Goal: Task Accomplishment & Management: Use online tool/utility

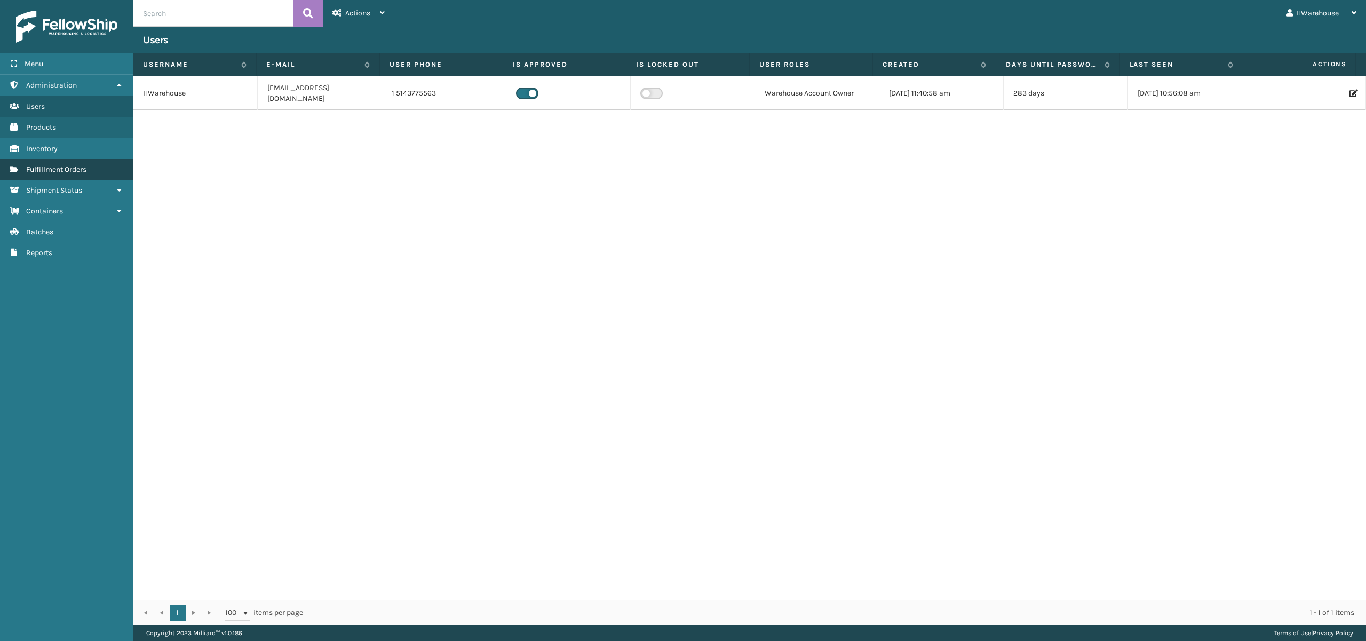
click at [91, 170] on link "Fulfillment Orders" at bounding box center [66, 169] width 133 height 21
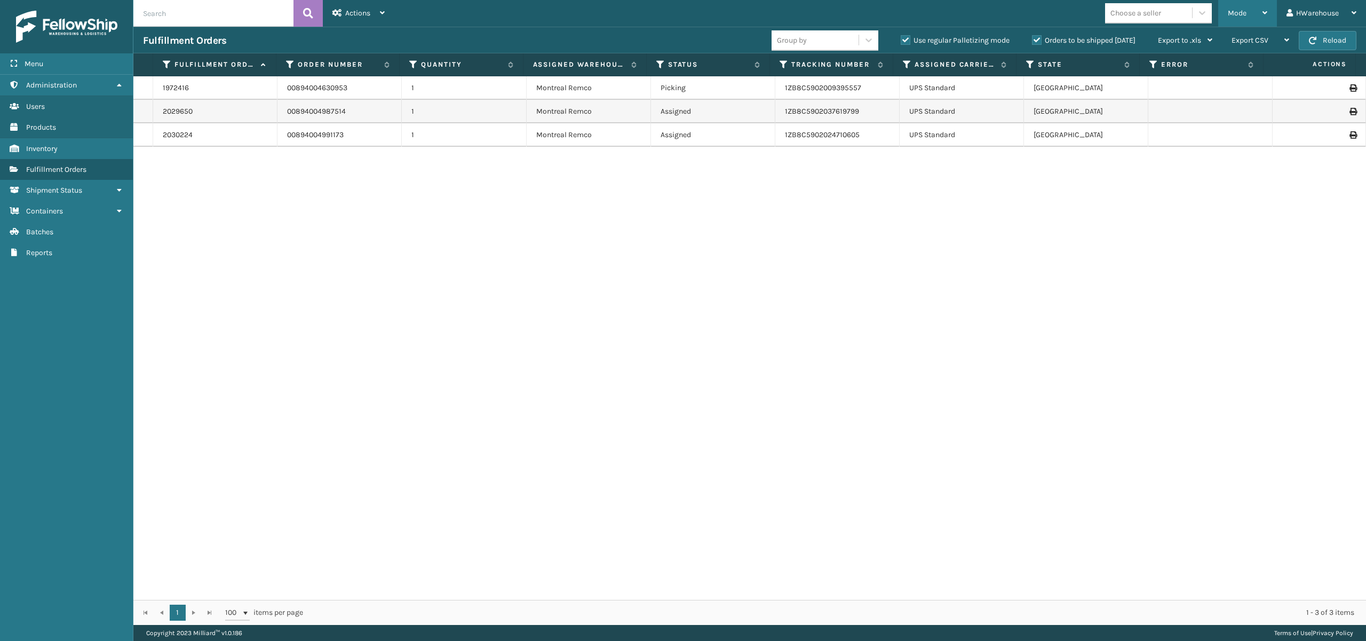
click at [1245, 7] on div "Mode" at bounding box center [1246, 13] width 39 height 27
click at [1149, 65] on li "Picking Mode" at bounding box center [1204, 70] width 143 height 29
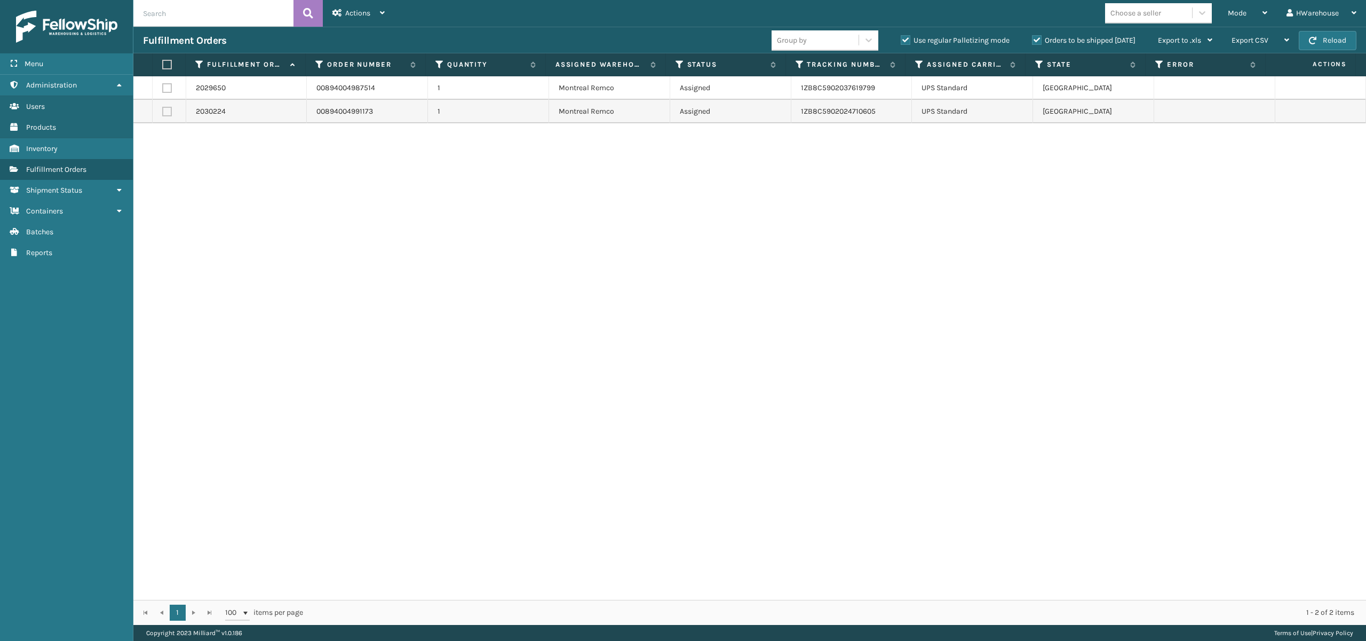
click at [165, 62] on label at bounding box center [167, 65] width 10 height 10
click at [163, 62] on input "checkbox" at bounding box center [162, 64] width 1 height 7
checkbox input "true"
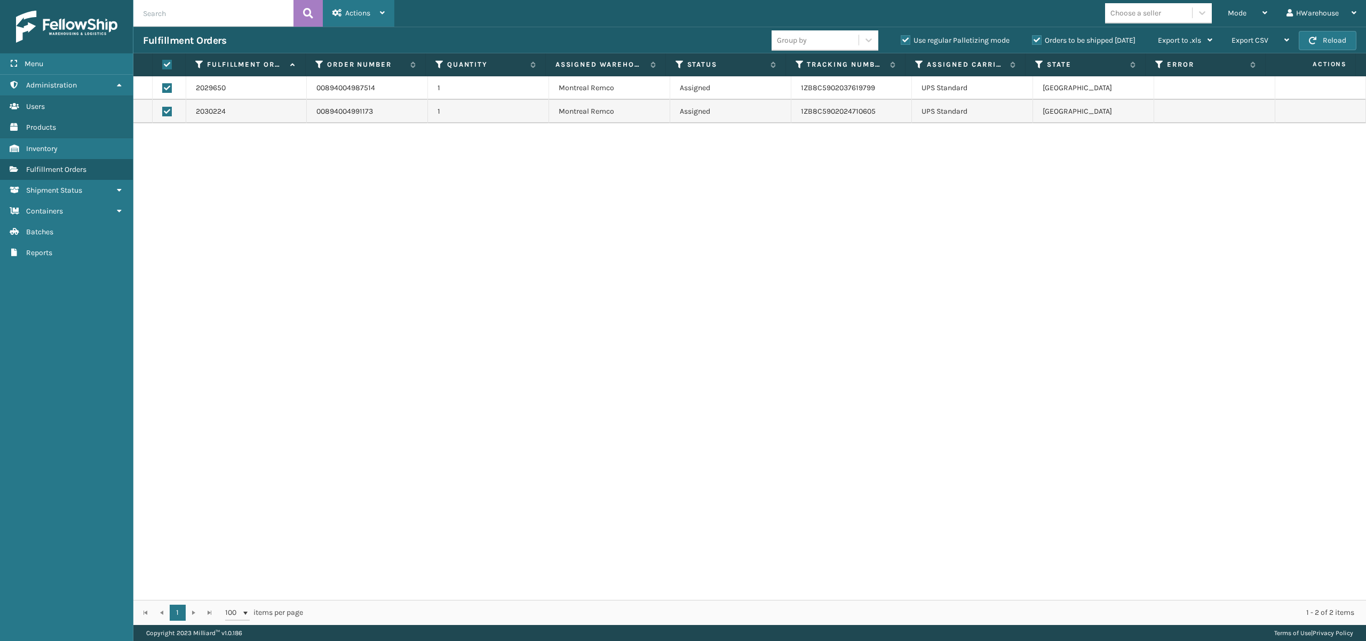
click at [373, 14] on div "Actions" at bounding box center [358, 13] width 52 height 27
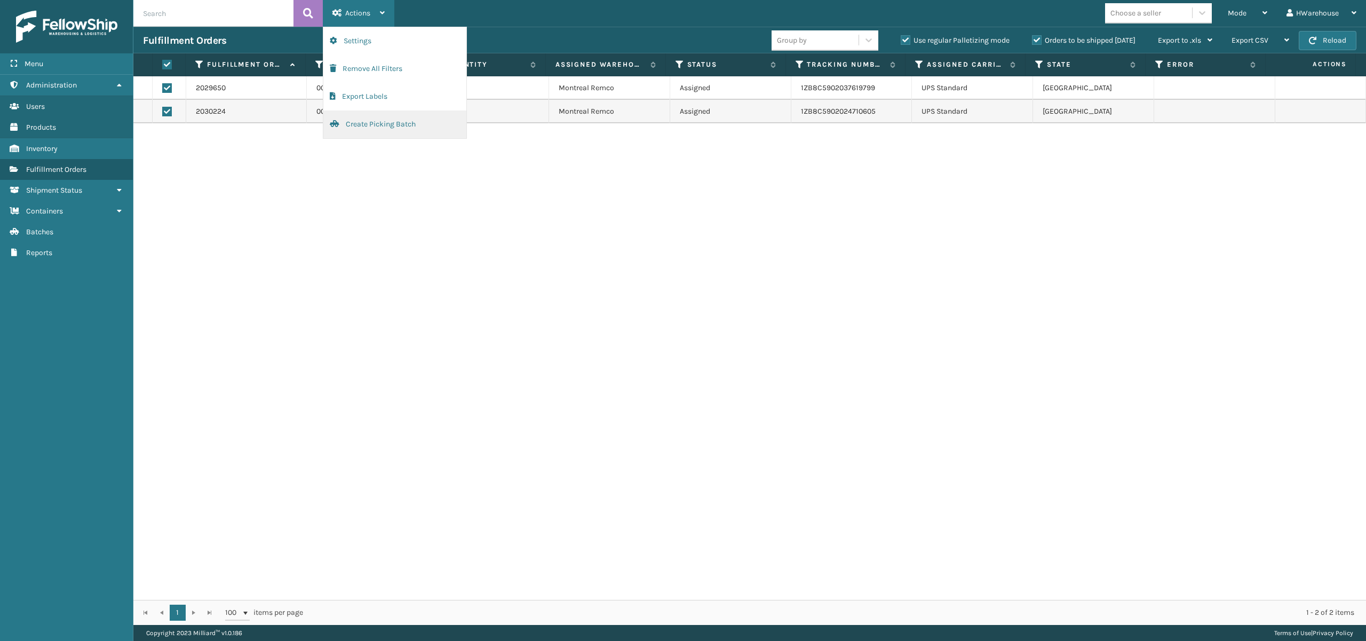
click at [381, 122] on button "Create Picking Batch" at bounding box center [394, 124] width 143 height 28
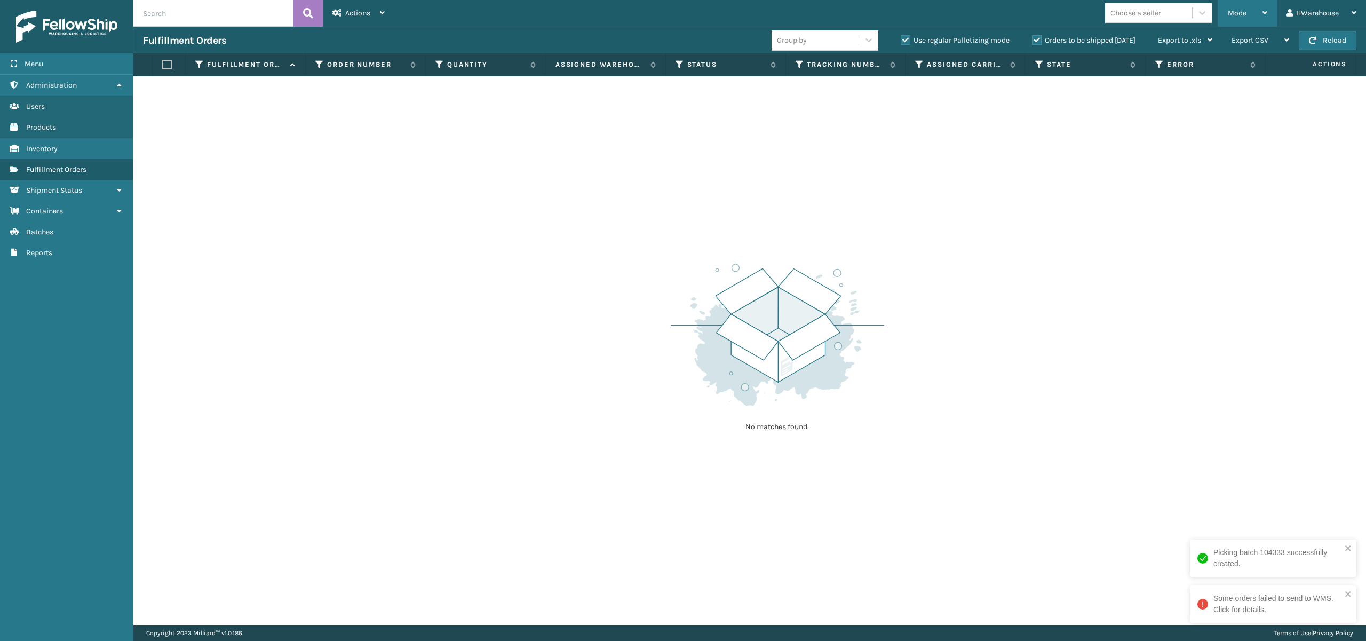
click at [1250, 2] on div "Mode" at bounding box center [1246, 13] width 39 height 27
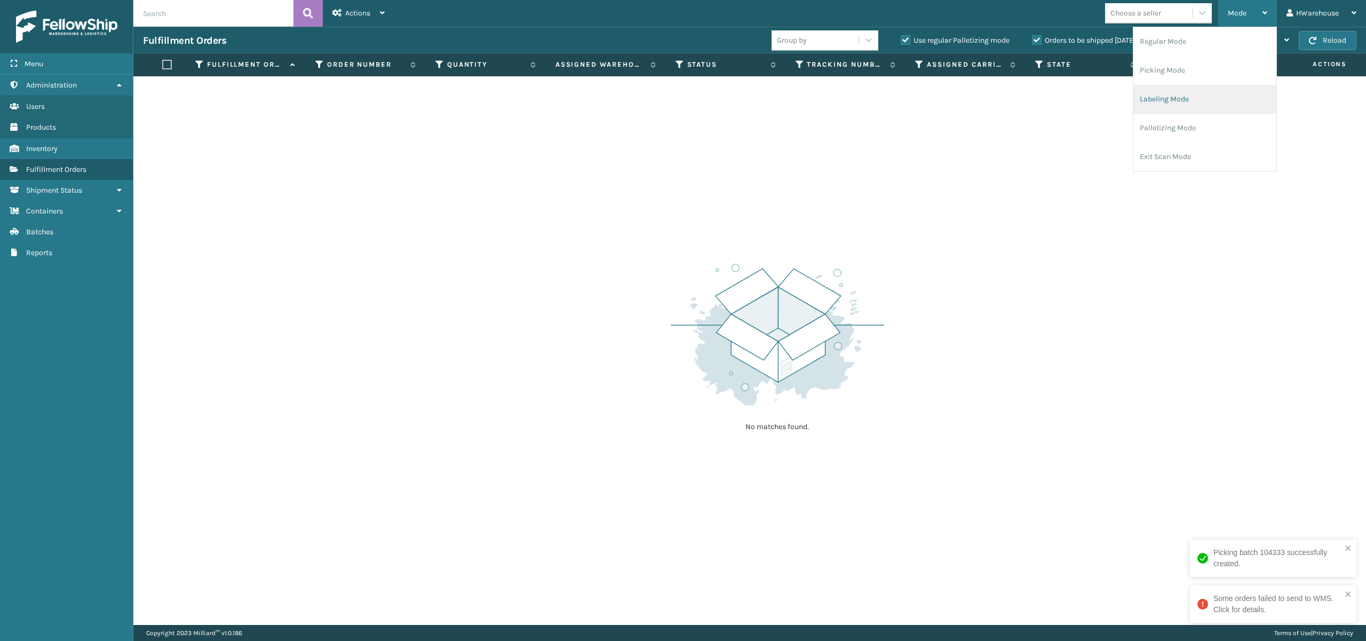
click at [1172, 93] on li "Labeling Mode" at bounding box center [1204, 99] width 143 height 29
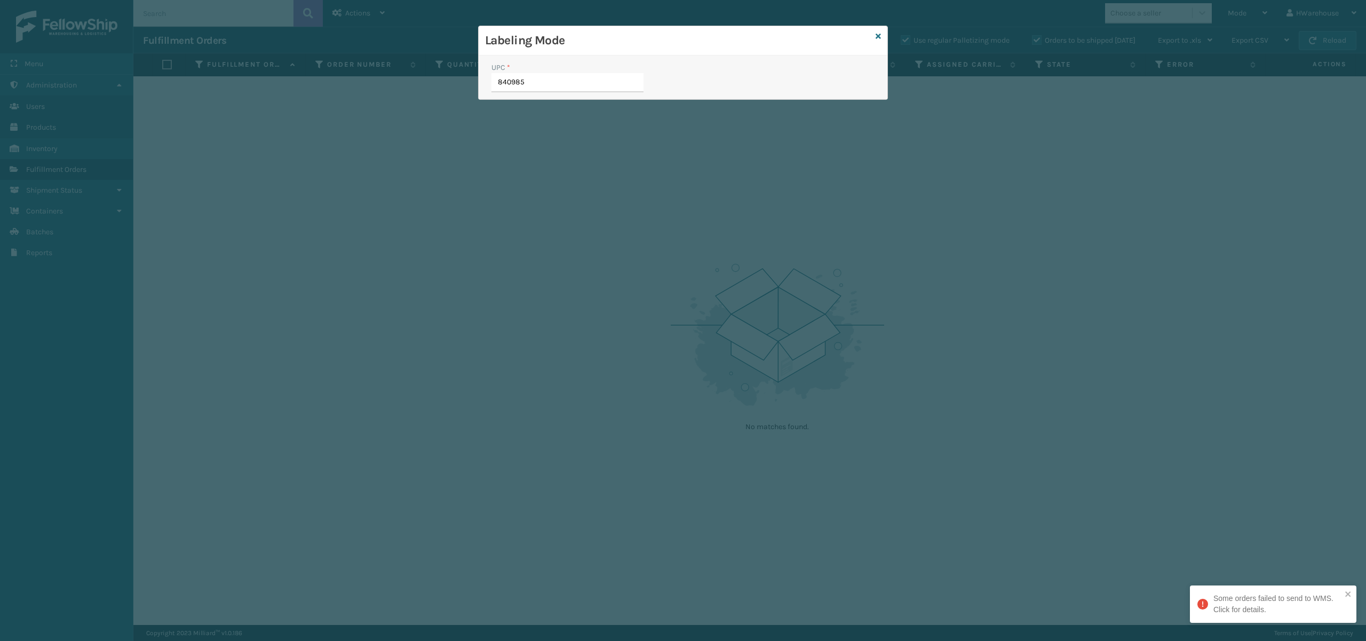
type input "8409851"
click at [875, 34] on icon at bounding box center [877, 36] width 5 height 7
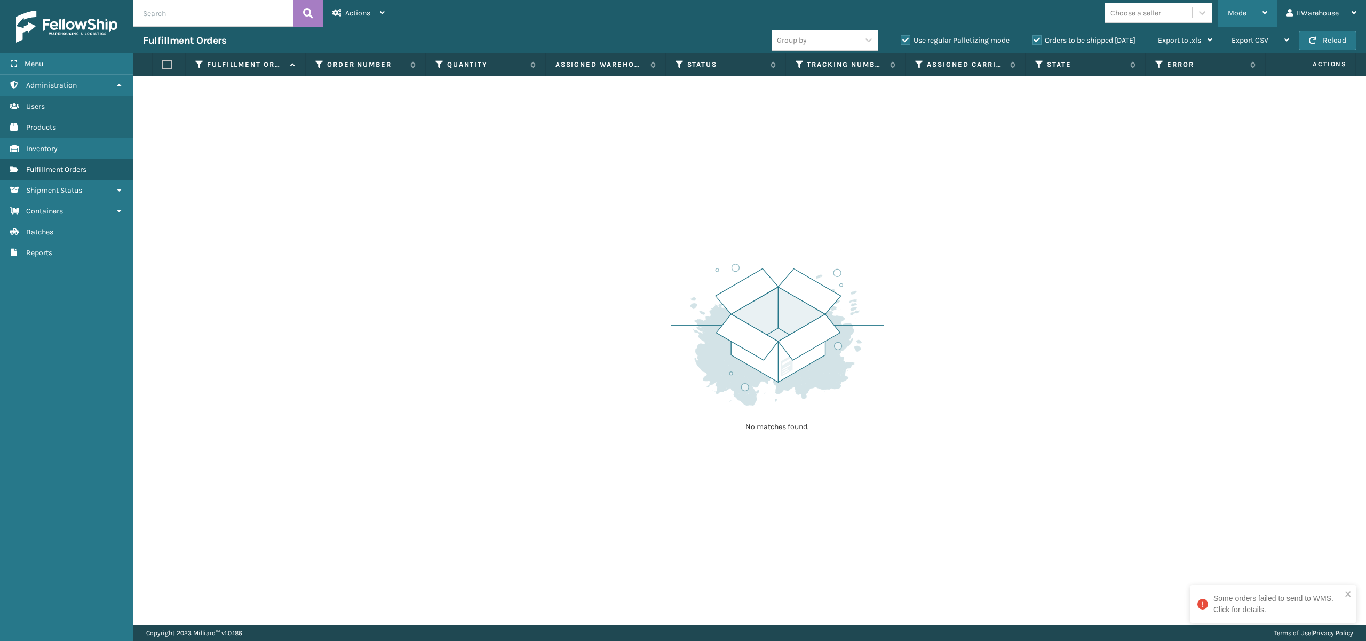
click at [1259, 13] on div "Mode" at bounding box center [1246, 13] width 39 height 27
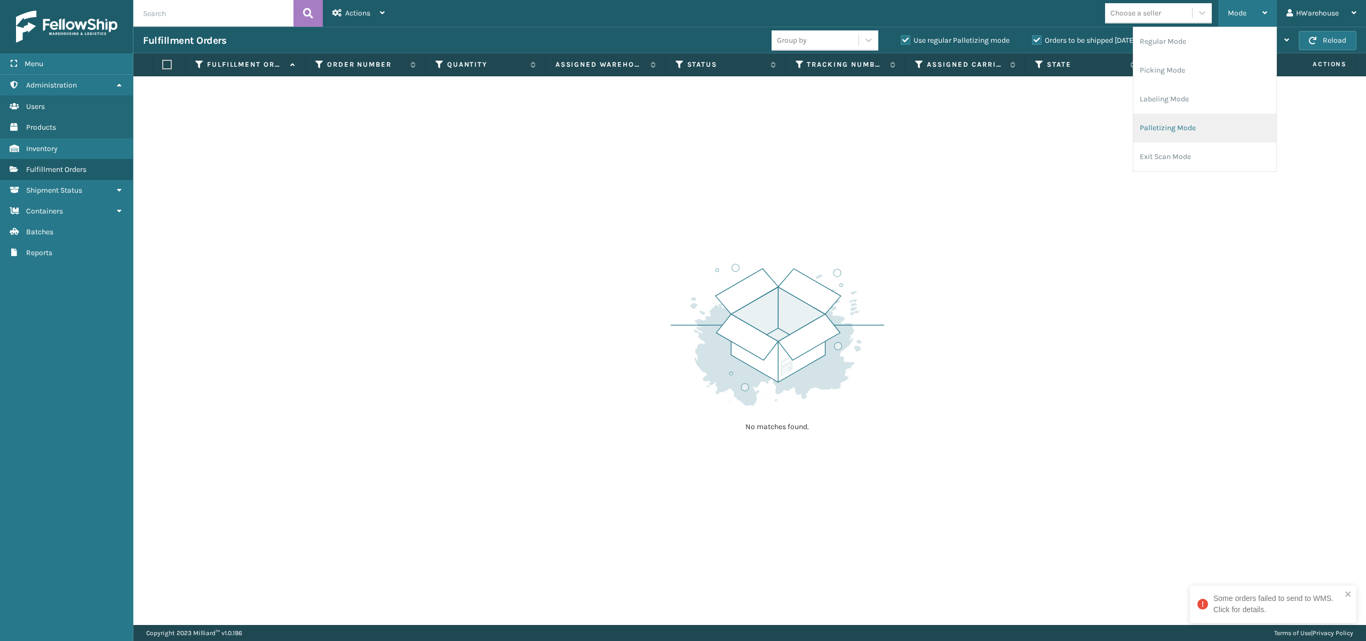
click at [1181, 133] on li "Palletizing Mode" at bounding box center [1204, 128] width 143 height 29
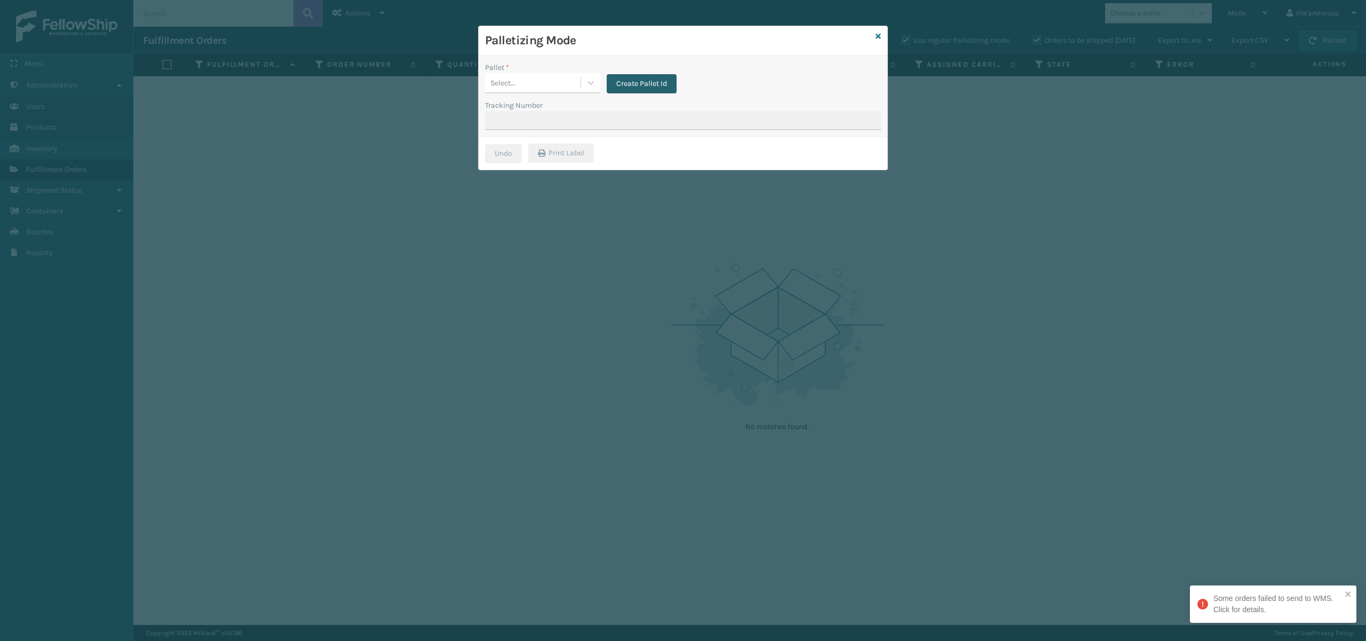
click at [666, 82] on button "Create Pallet Id" at bounding box center [641, 83] width 70 height 19
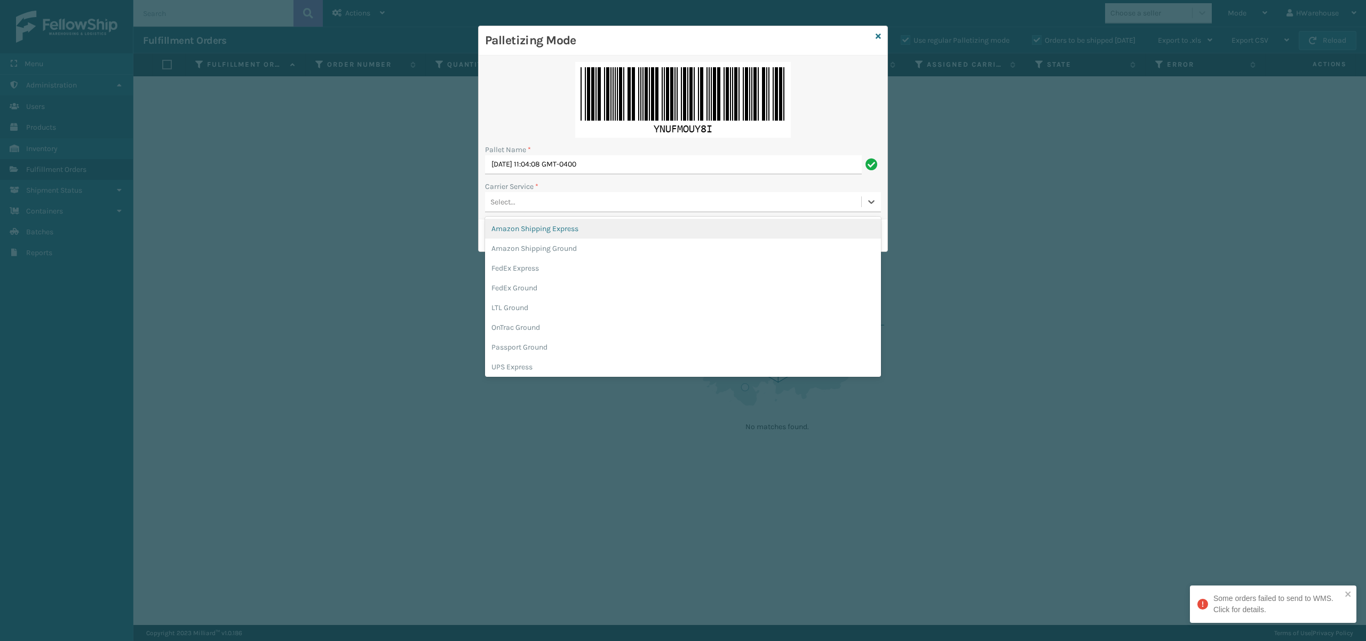
click at [493, 197] on div "Select..." at bounding box center [502, 201] width 25 height 11
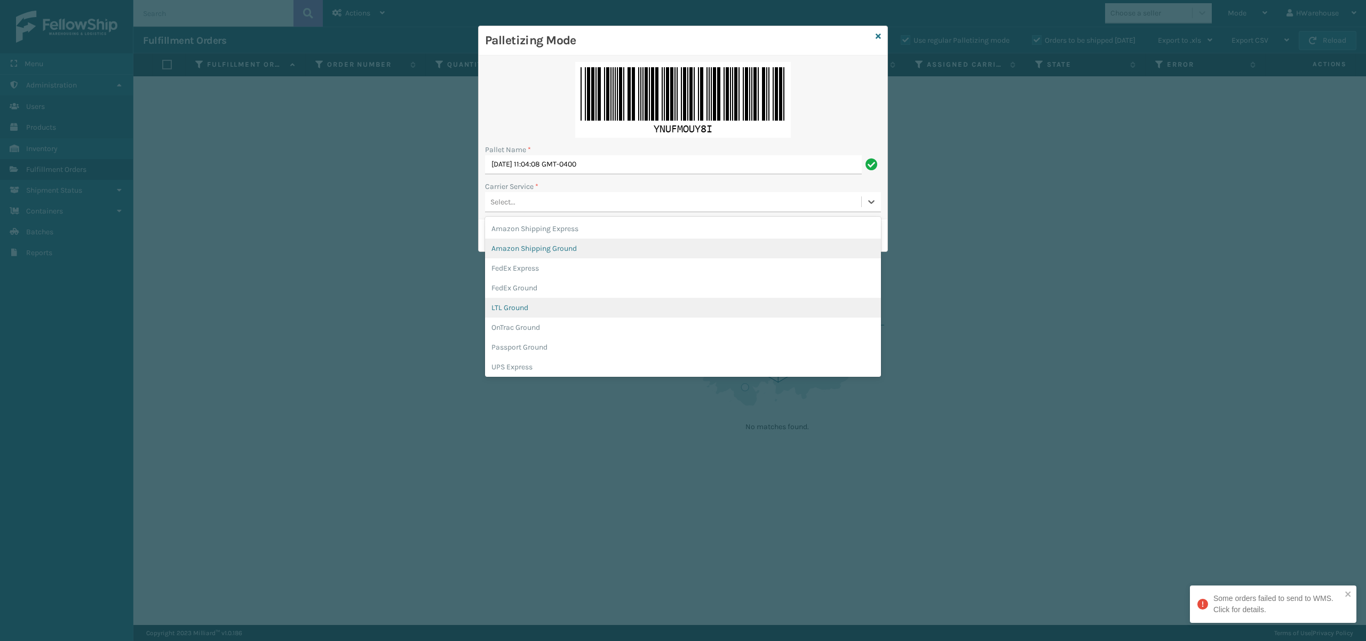
scroll to position [61, 0]
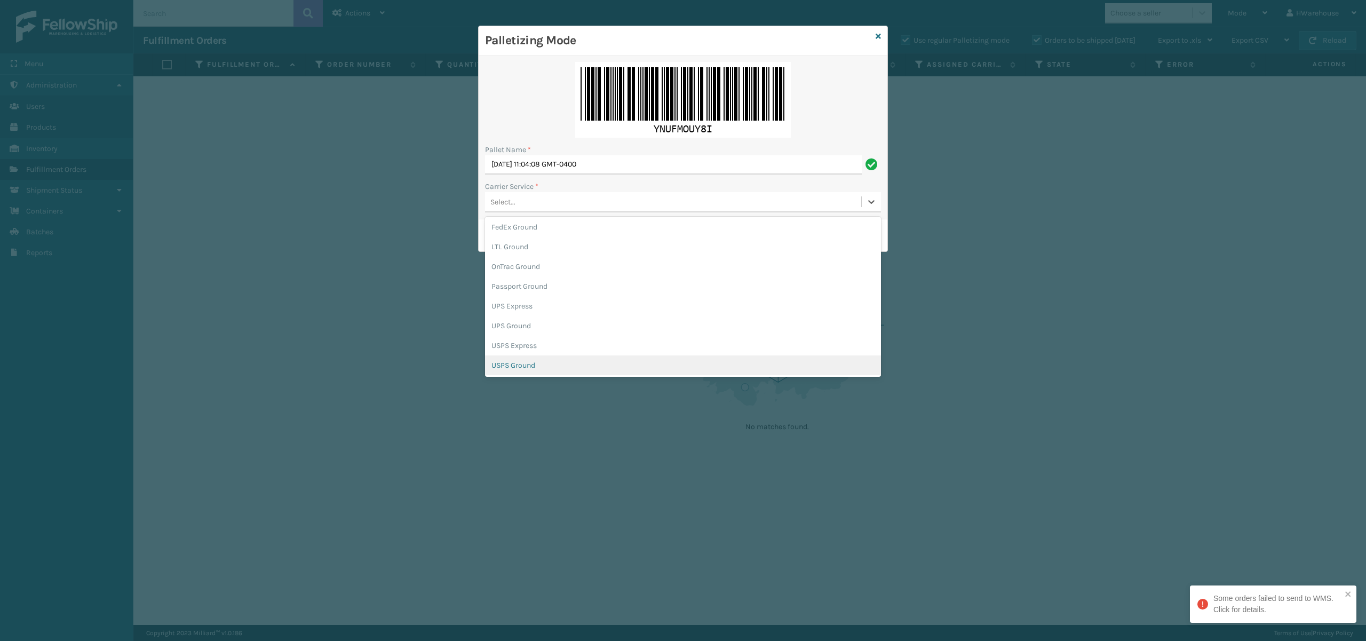
click at [514, 365] on div "USPS Ground" at bounding box center [683, 365] width 396 height 20
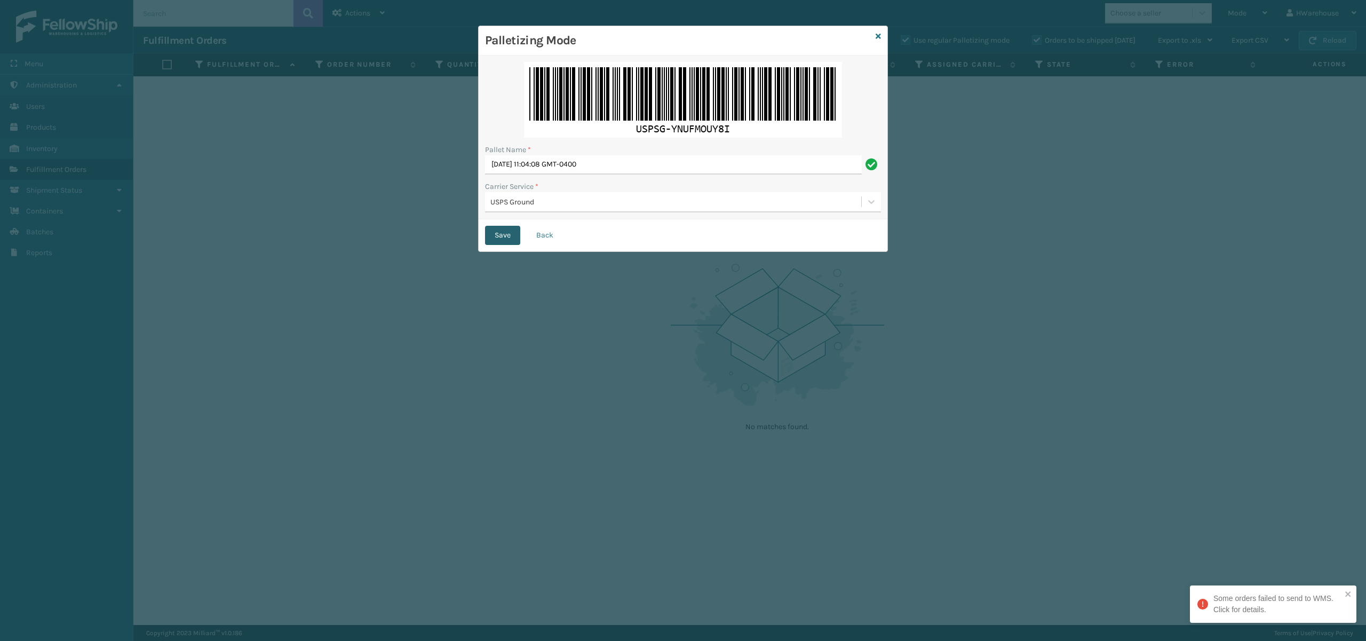
click at [508, 231] on button "Save" at bounding box center [502, 235] width 35 height 19
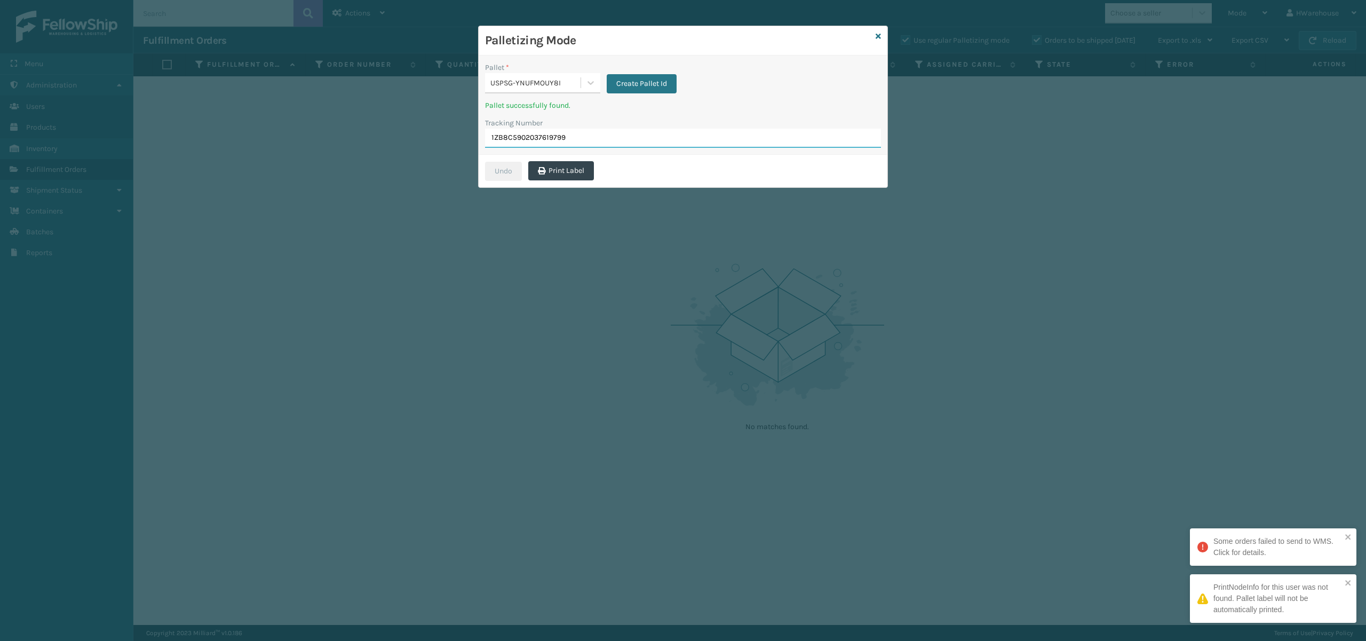
type input "1ZB8C5902037619799"
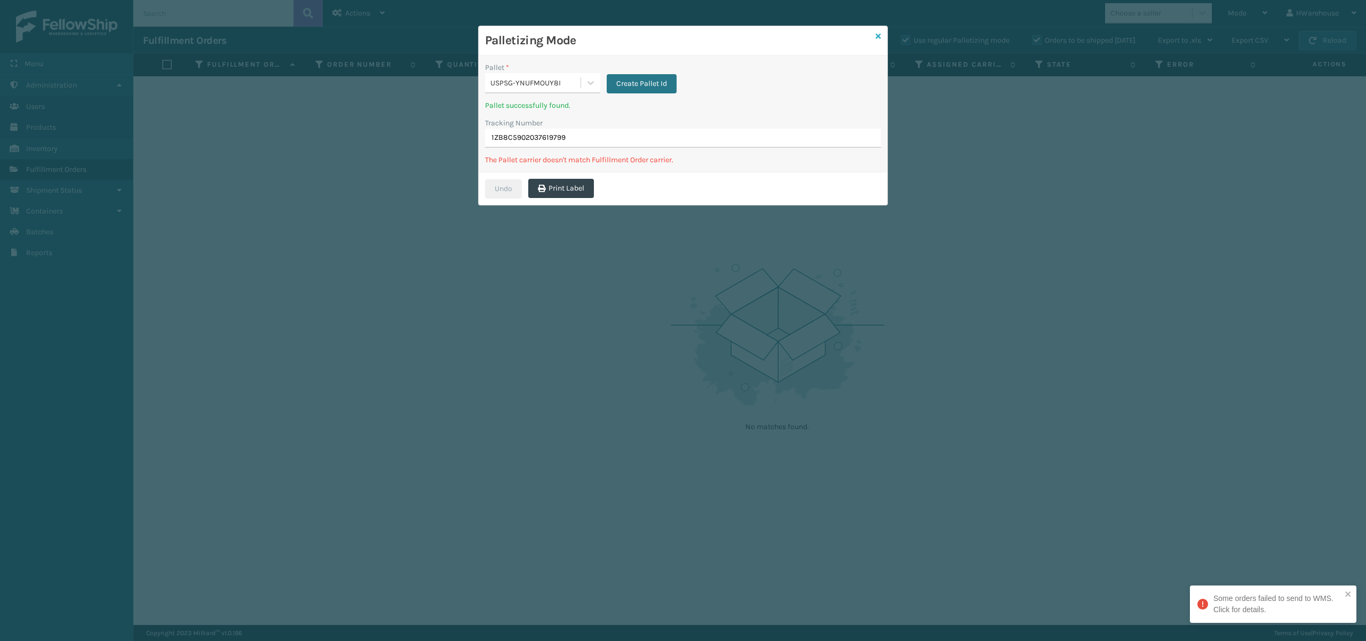
click at [875, 33] on icon at bounding box center [877, 36] width 5 height 7
